Goal: Find contact information: Find contact information

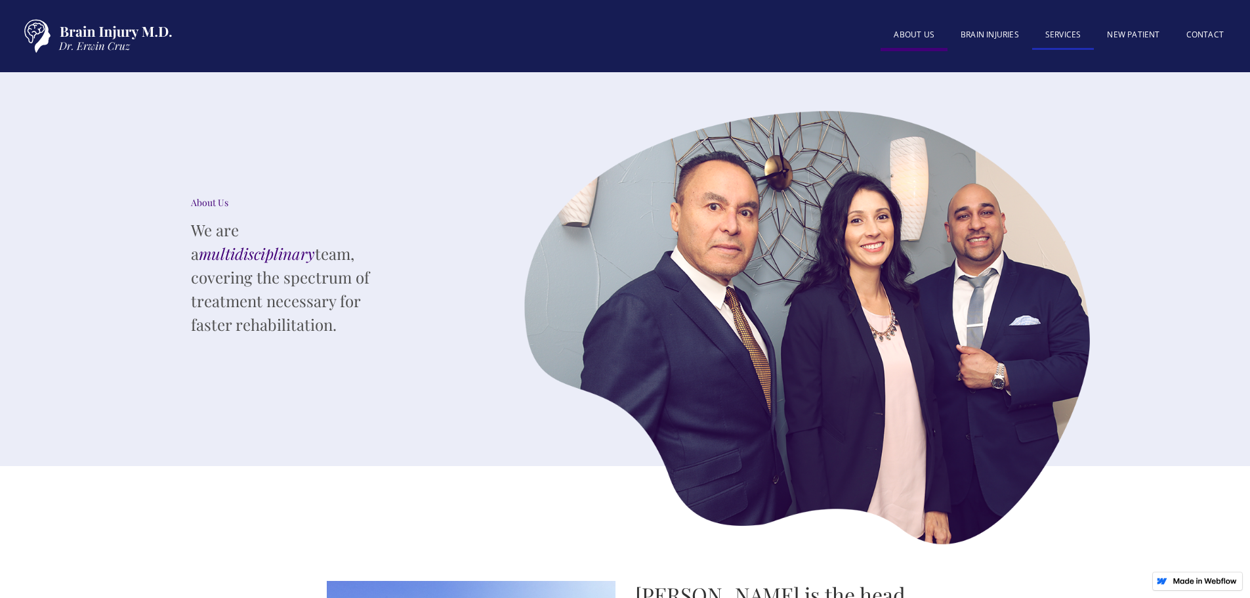
click at [1074, 36] on link "SERVICES" at bounding box center [1063, 36] width 62 height 28
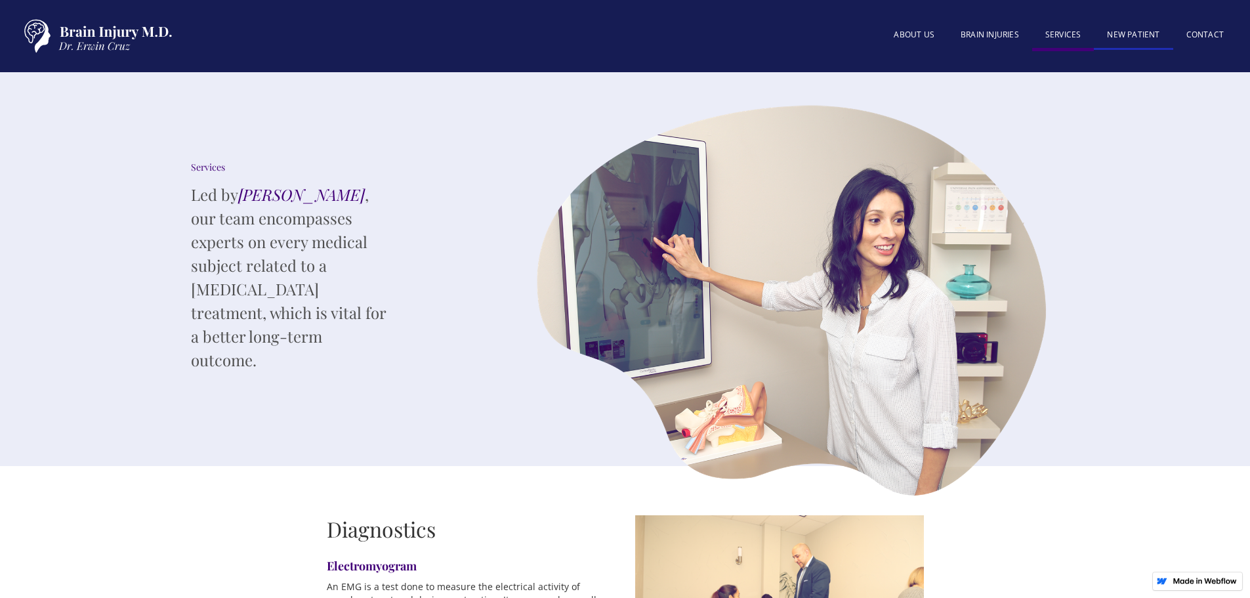
click at [1136, 31] on link "New patient" at bounding box center [1132, 36] width 79 height 28
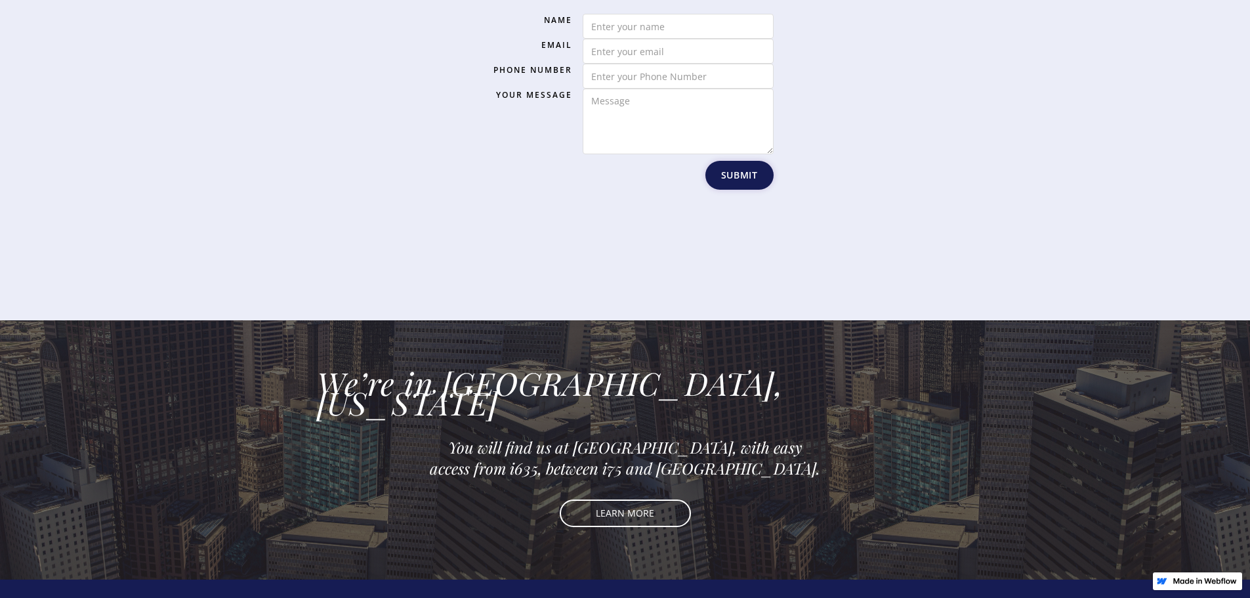
scroll to position [1717, 0]
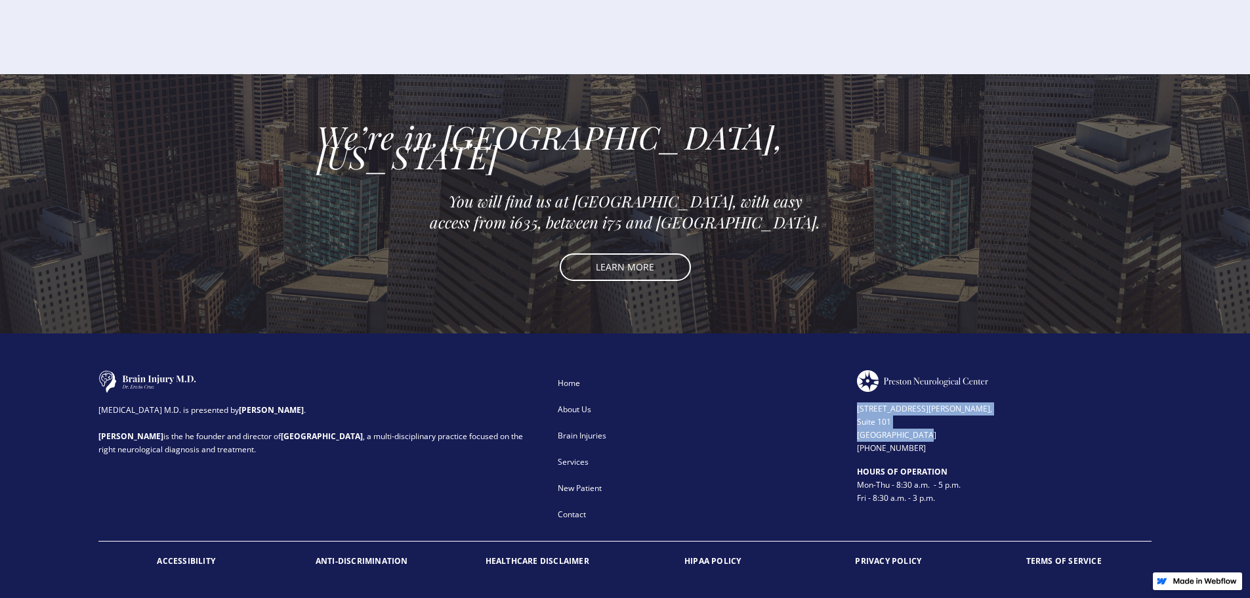
drag, startPoint x: 920, startPoint y: 412, endPoint x: 854, endPoint y: 386, distance: 71.0
click at [854, 386] on div "[MEDICAL_DATA] M.D. is presented by [PERSON_NAME] . [PERSON_NAME] is the he fou…" at bounding box center [624, 448] width 1053 height 157
copy div "[STREET_ADDRESS][PERSON_NAME]"
